Goal: Information Seeking & Learning: Learn about a topic

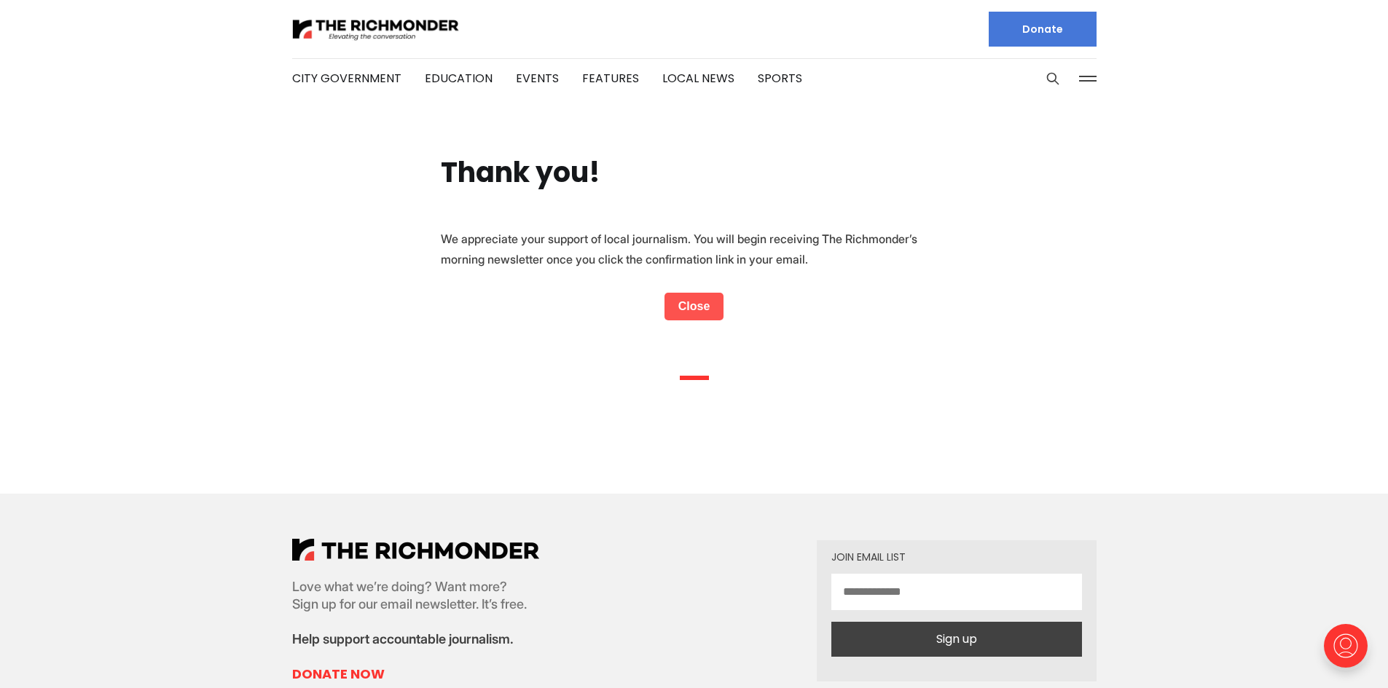
click at [696, 306] on link "Close" at bounding box center [694, 307] width 60 height 28
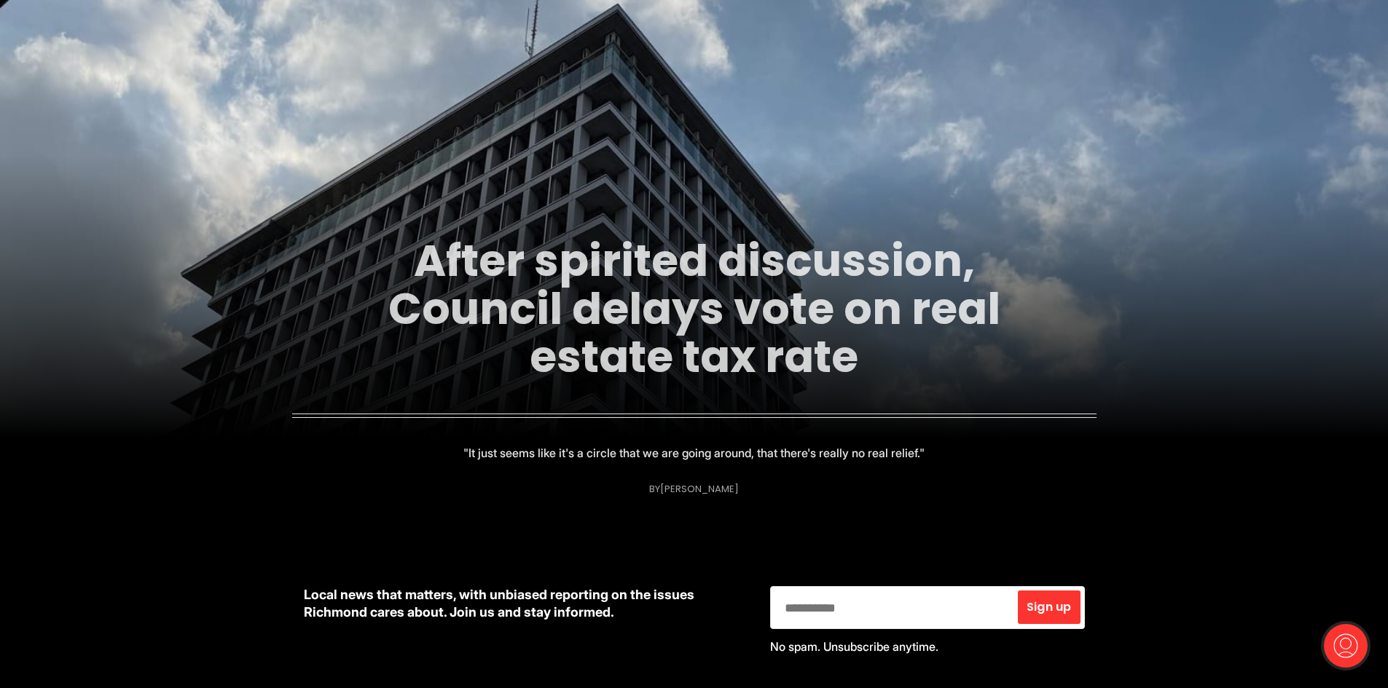
scroll to position [146, 0]
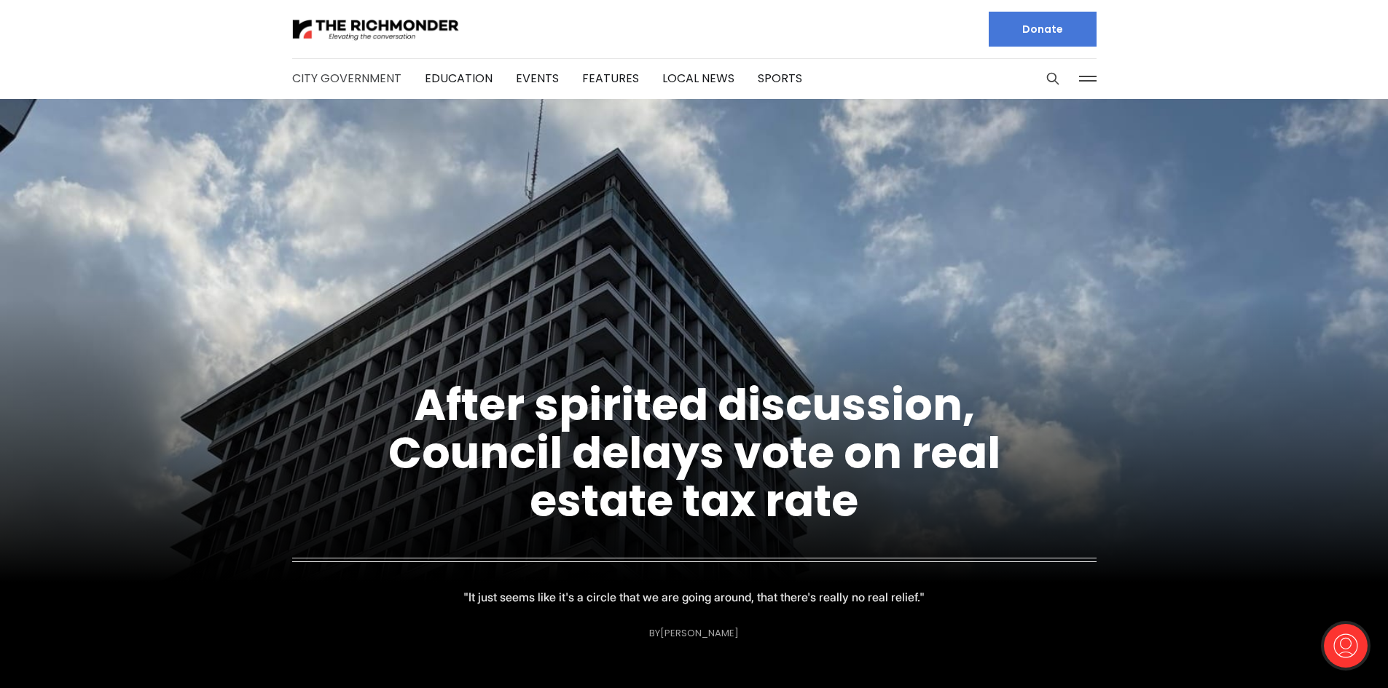
click at [344, 79] on link "City Government" at bounding box center [346, 78] width 109 height 17
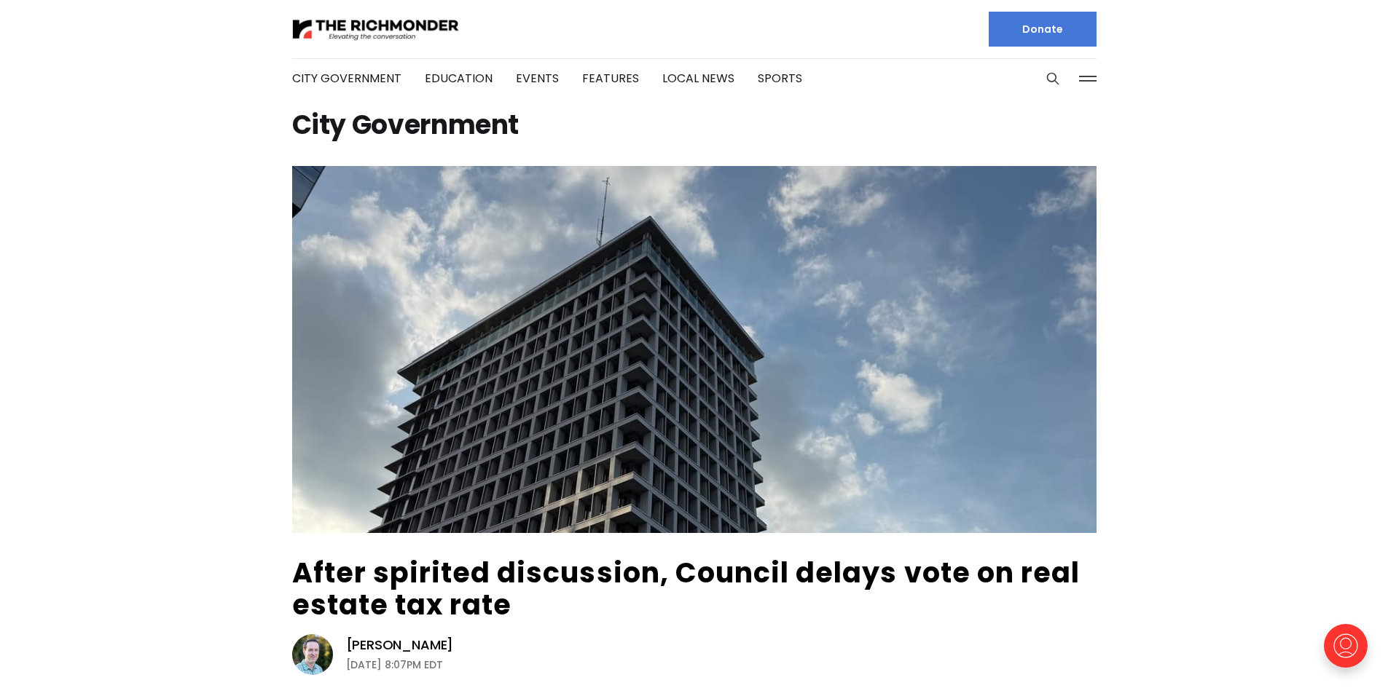
click at [452, 68] on li "Education" at bounding box center [459, 78] width 68 height 79
drag, startPoint x: 452, startPoint y: 69, endPoint x: 452, endPoint y: 80, distance: 10.9
click at [452, 80] on li "Education" at bounding box center [459, 78] width 68 height 79
click at [452, 80] on link "Education" at bounding box center [459, 78] width 68 height 17
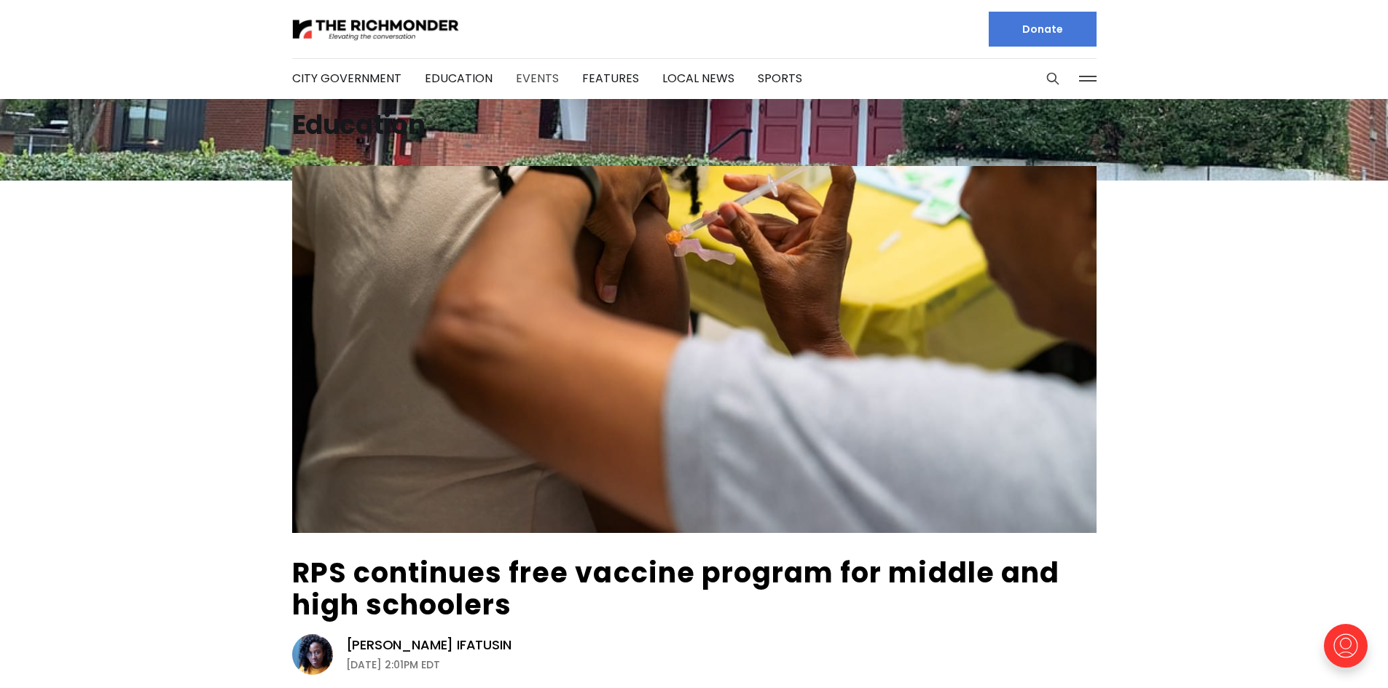
click at [530, 76] on link "Events" at bounding box center [537, 78] width 43 height 17
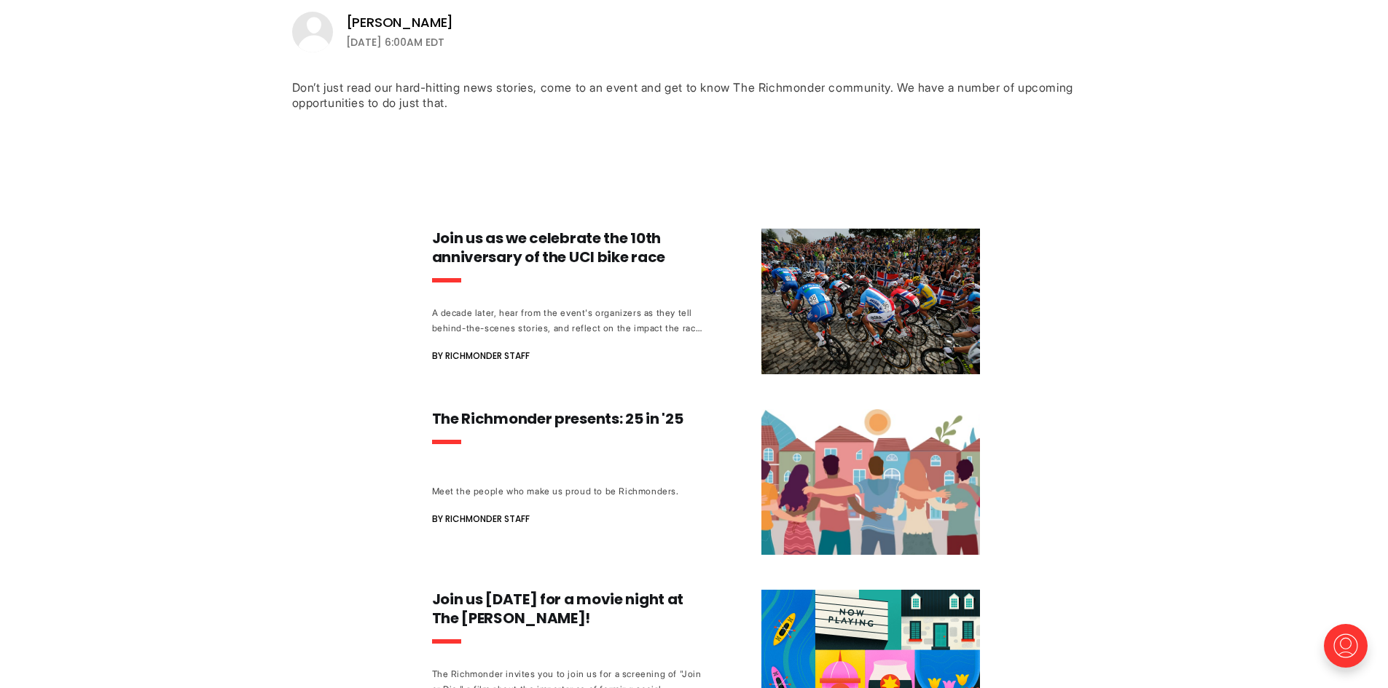
scroll to position [219, 0]
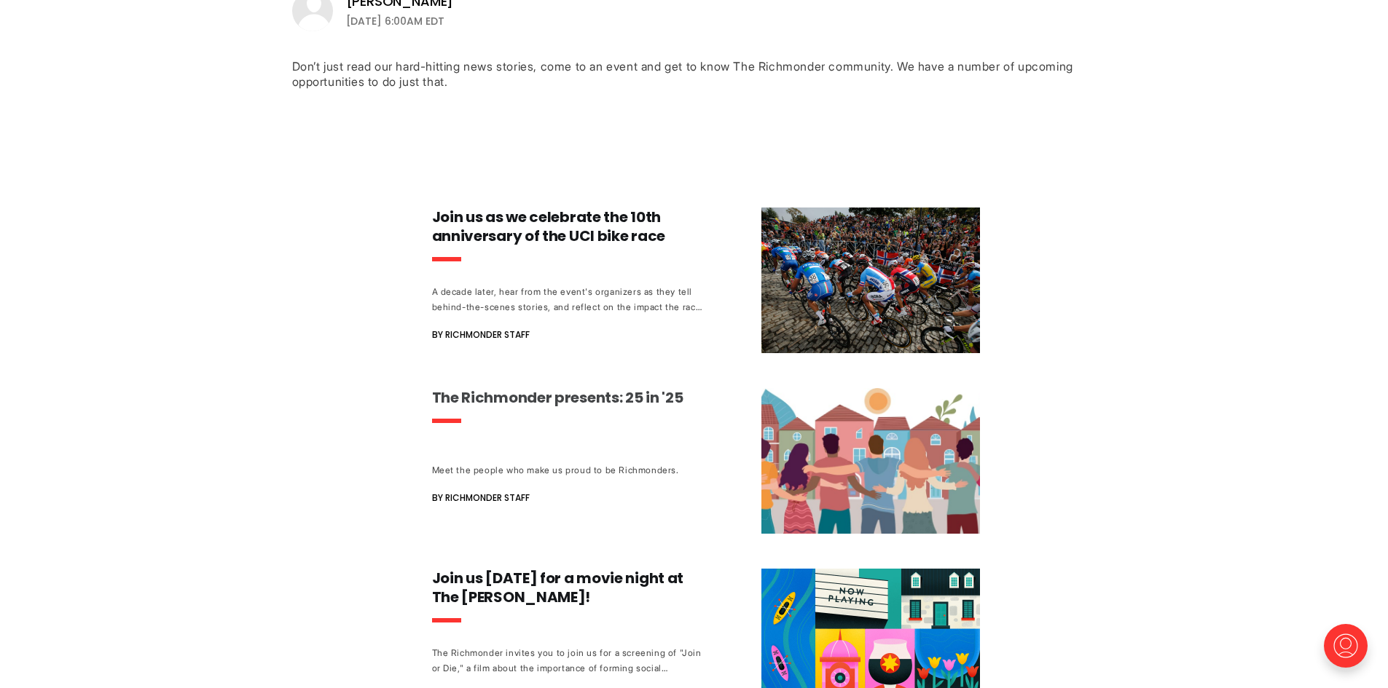
click at [560, 390] on h3 "The Richmonder presents: 25 in '25" at bounding box center [567, 397] width 271 height 19
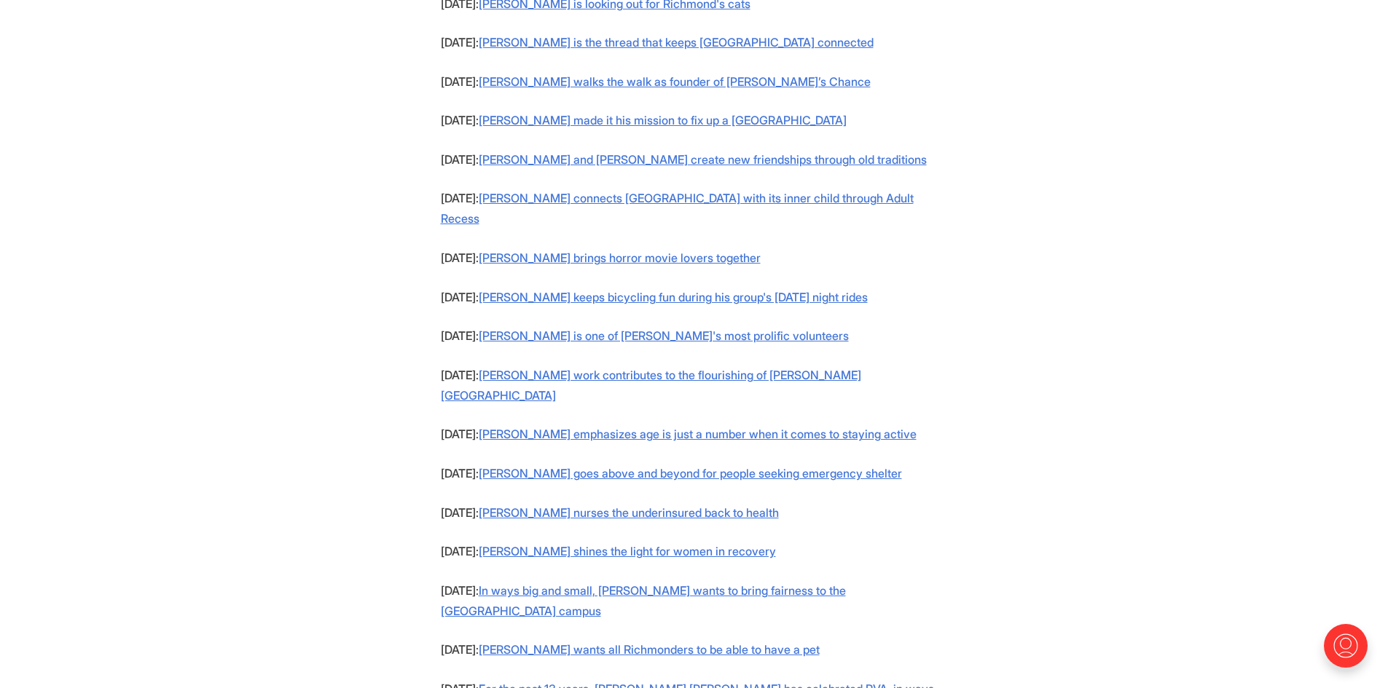
scroll to position [1675, 0]
